Goal: Task Accomplishment & Management: Use online tool/utility

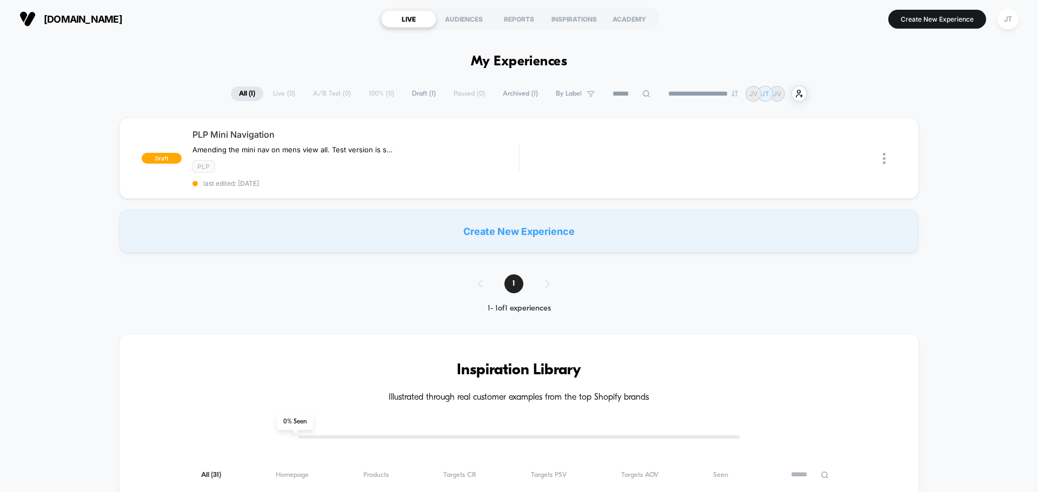
click at [573, 239] on div "Create New Experience" at bounding box center [518, 231] width 799 height 43
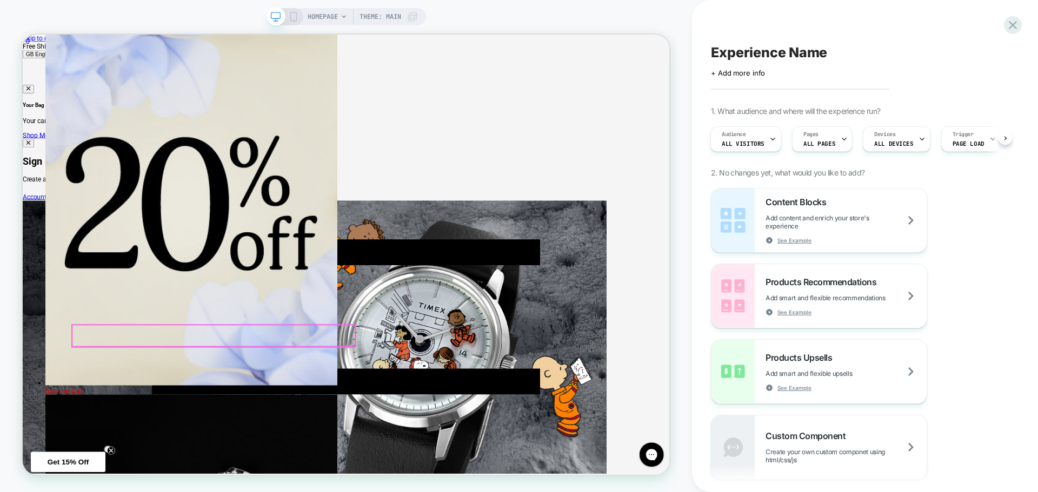
click at [330, 17] on span "HOMEPAGE" at bounding box center [322, 16] width 30 height 17
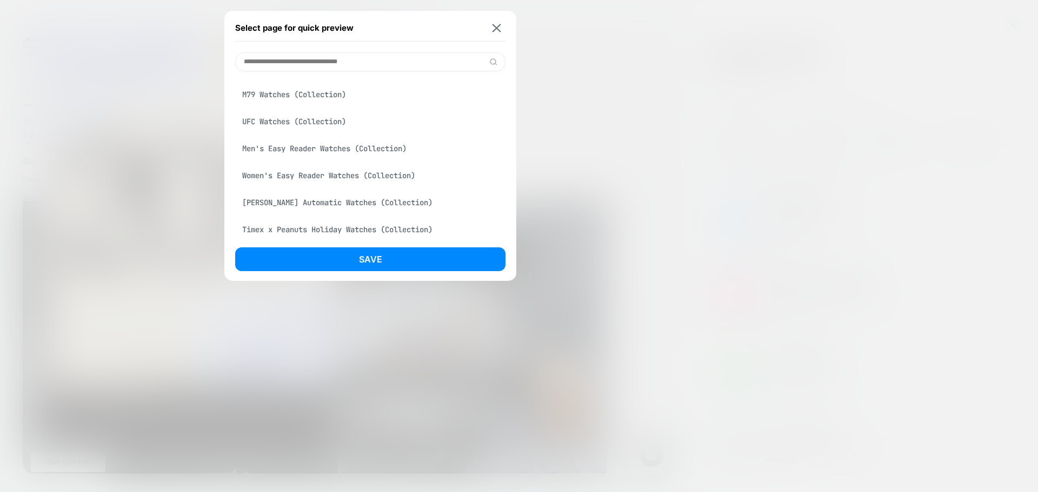
scroll to position [324, 0]
click at [497, 30] on img at bounding box center [496, 28] width 9 height 8
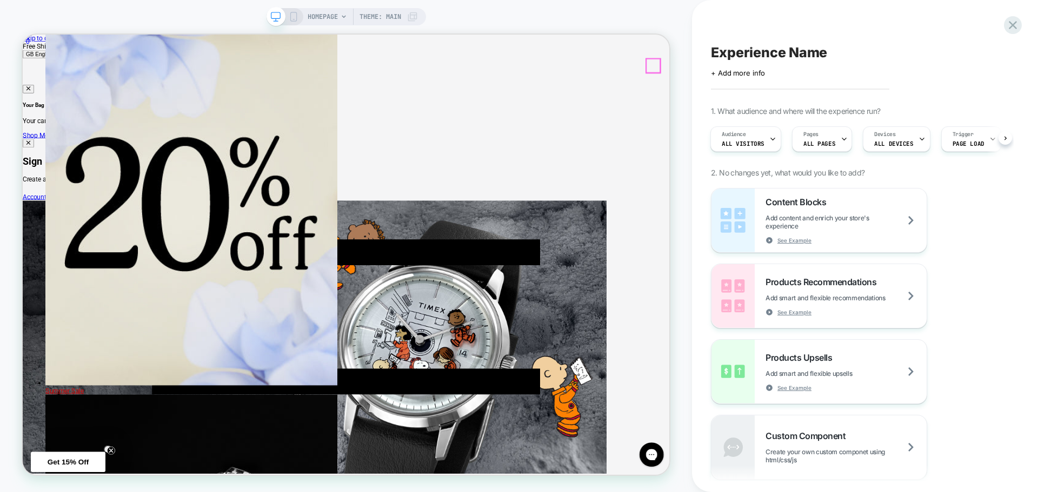
click at [38, 102] on button "Close cart flyout" at bounding box center [30, 107] width 15 height 11
click at [1009, 28] on icon at bounding box center [1012, 25] width 15 height 15
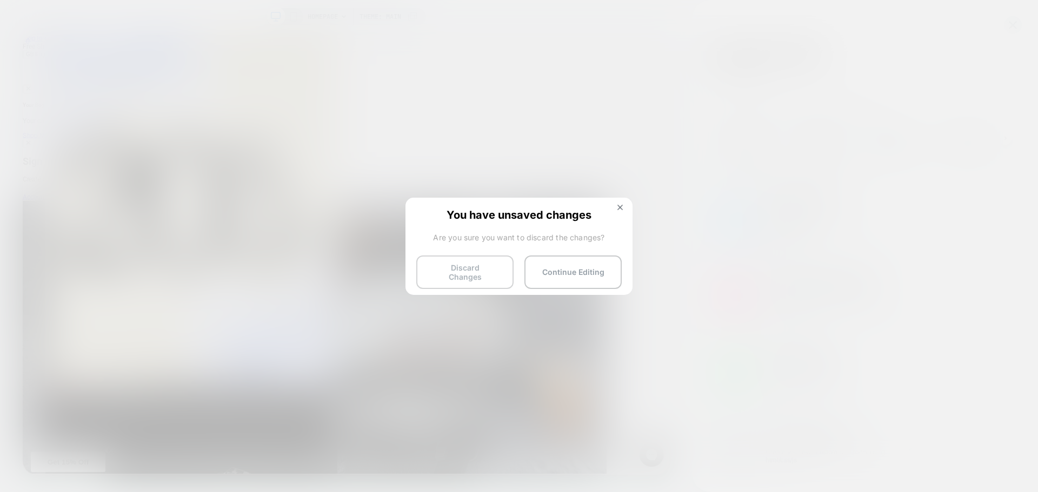
click at [484, 274] on button "Discard Changes" at bounding box center [464, 273] width 97 height 34
